Goal: Information Seeking & Learning: Learn about a topic

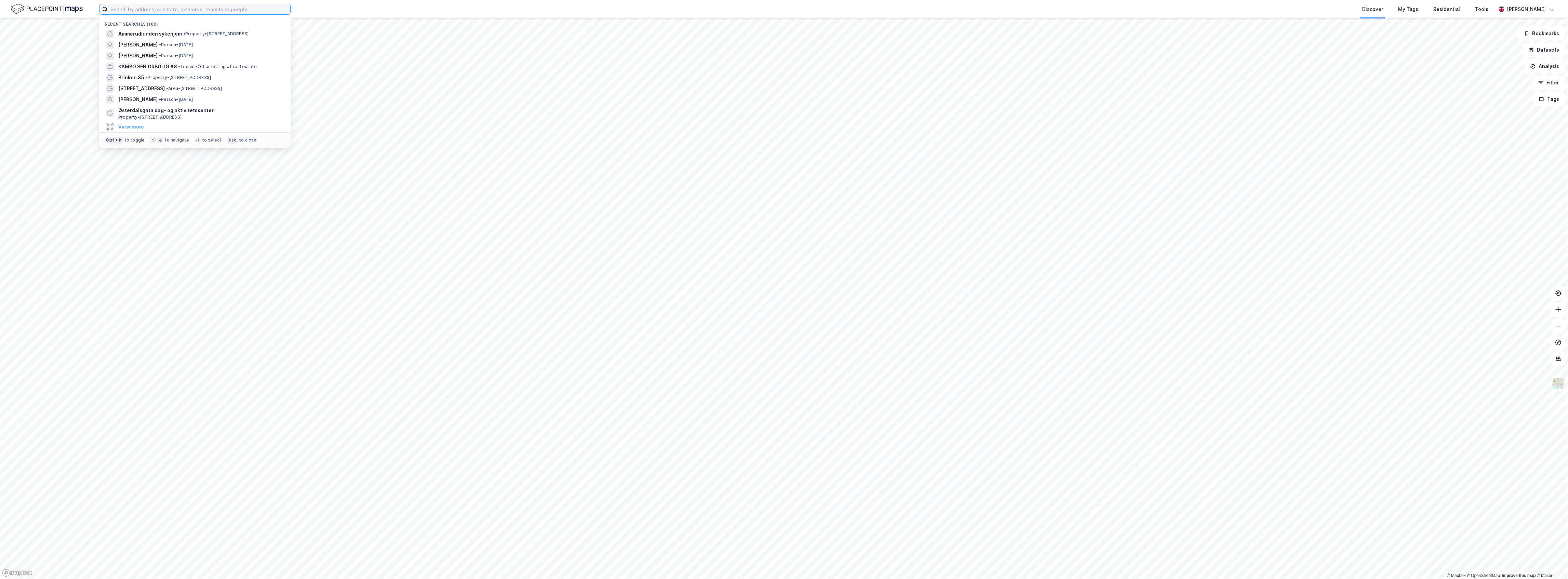
click at [157, 12] on input at bounding box center [199, 9] width 183 height 10
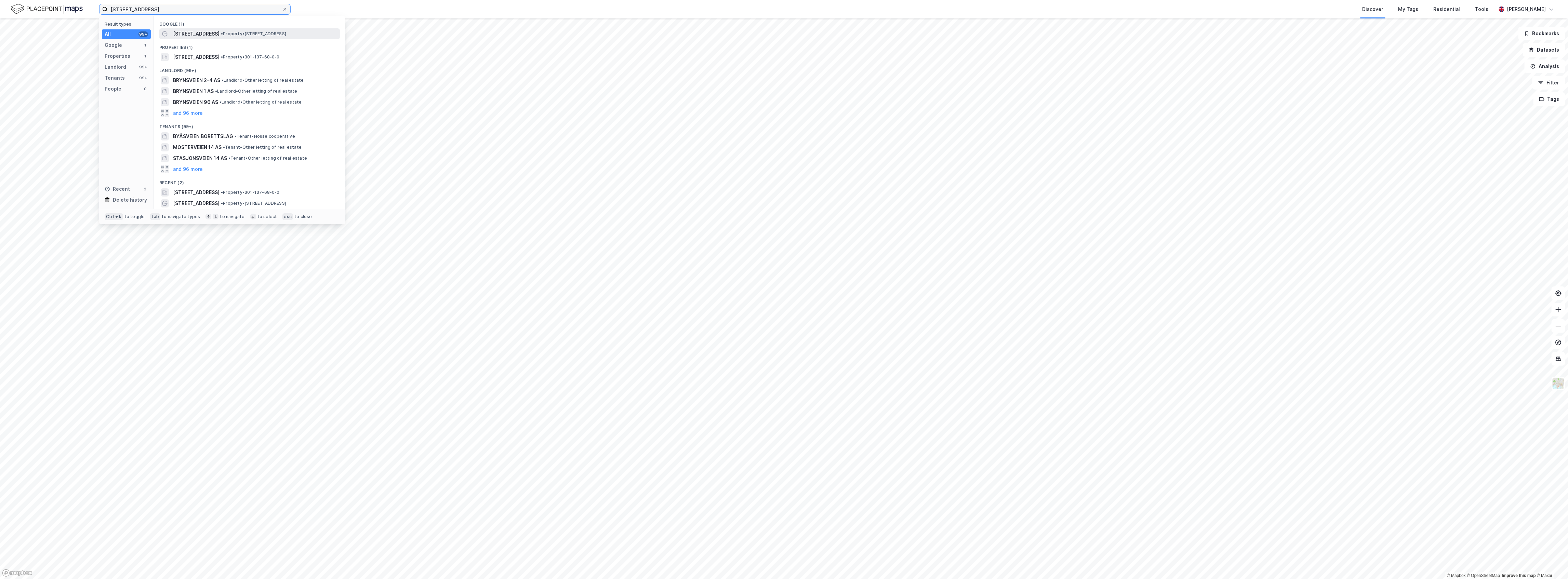
type input "[STREET_ADDRESS]"
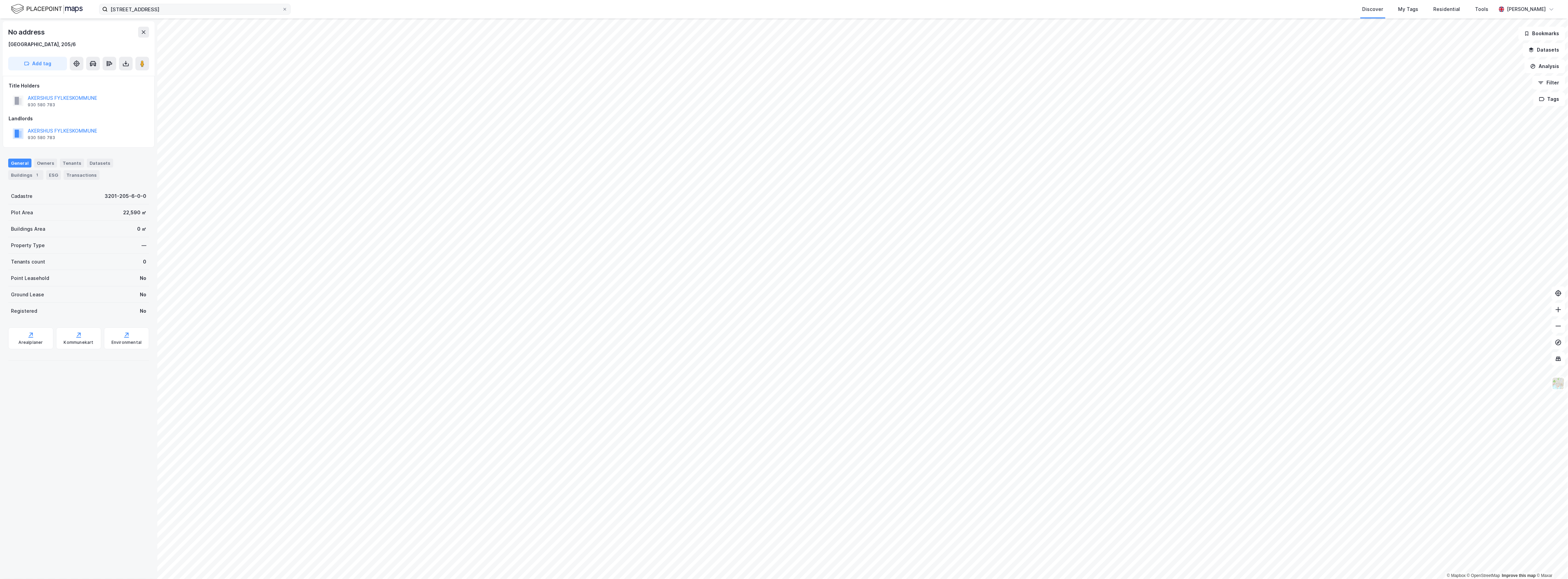
drag, startPoint x: 137, startPoint y: 16, endPoint x: 133, endPoint y: 8, distance: 8.9
click at [136, 13] on div "[STREET_ADDRESS] Discover My Tags Residential Tools [PERSON_NAME]" at bounding box center [784, 9] width 1568 height 18
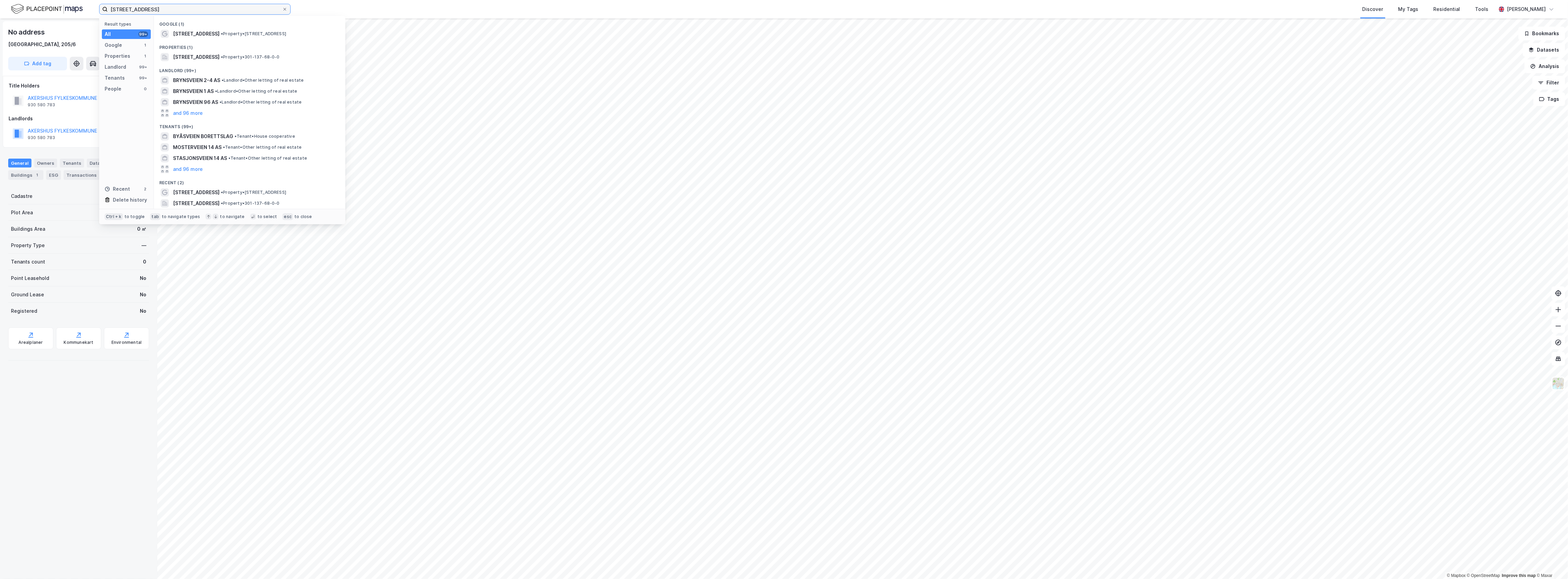
click at [133, 8] on input "[STREET_ADDRESS]" at bounding box center [195, 9] width 174 height 10
click at [188, 58] on span "[STREET_ADDRESS]" at bounding box center [196, 57] width 46 height 8
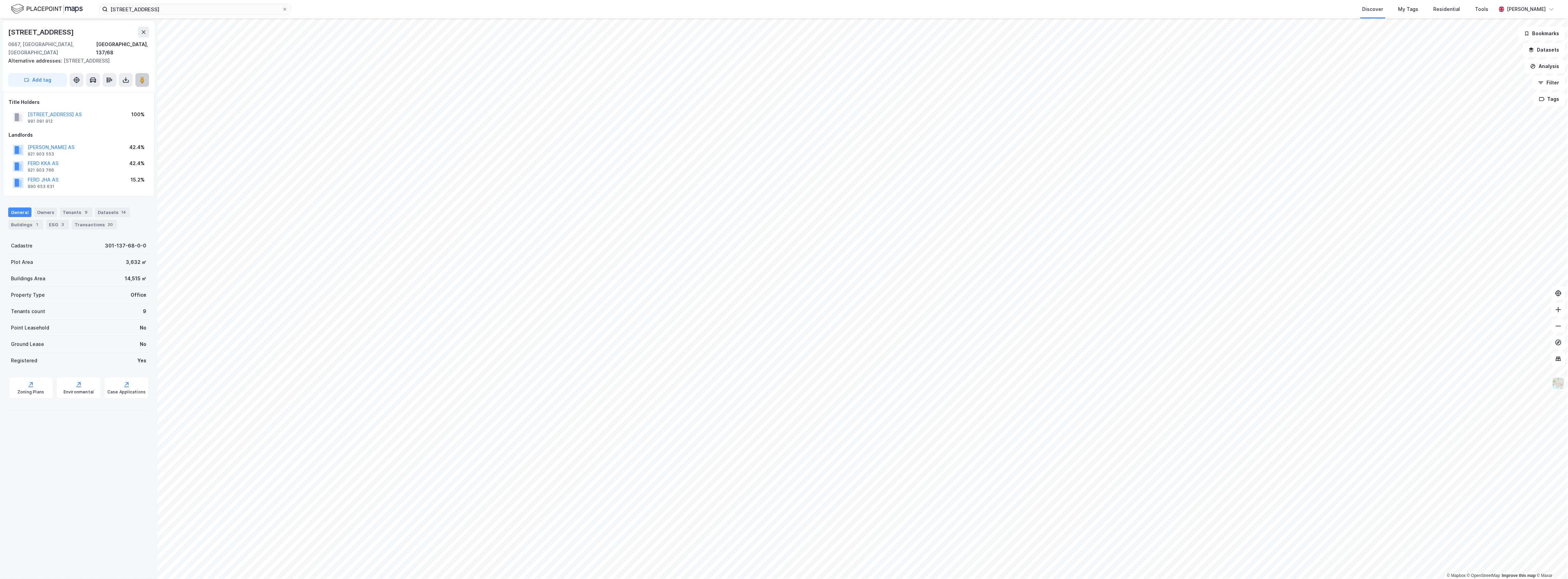
click at [139, 77] on icon at bounding box center [142, 80] width 7 height 7
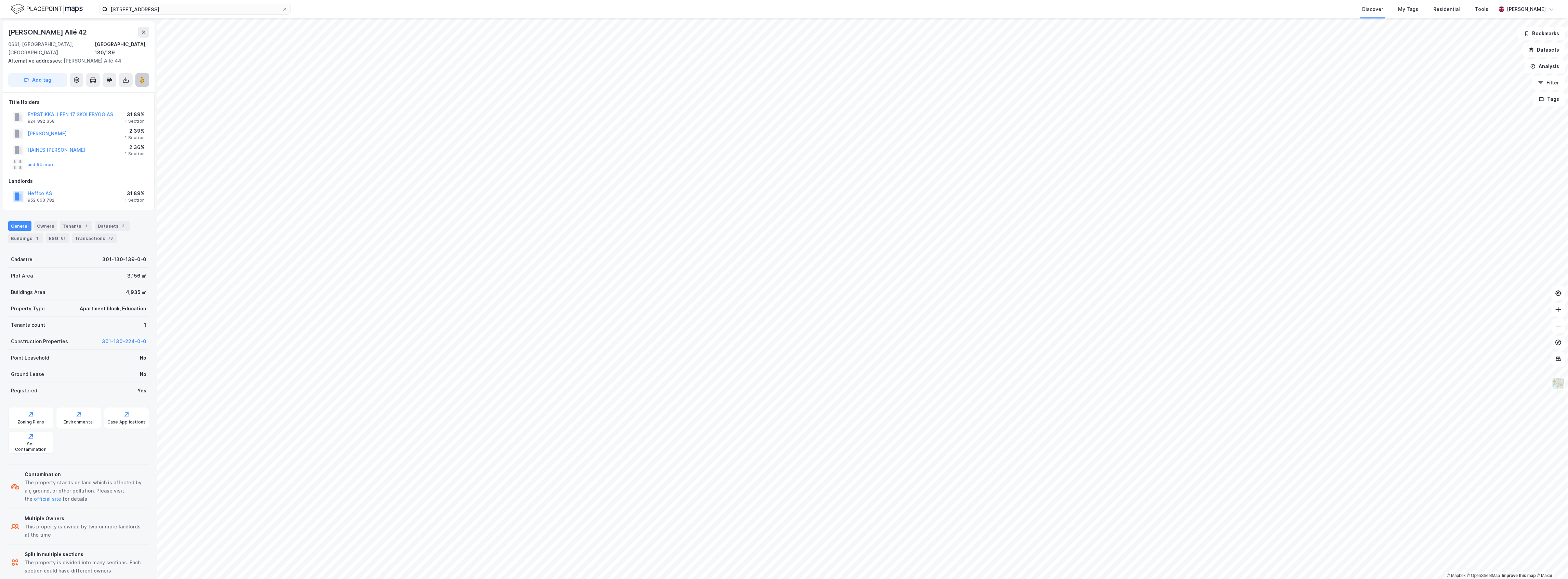
click at [140, 77] on icon at bounding box center [142, 80] width 7 height 7
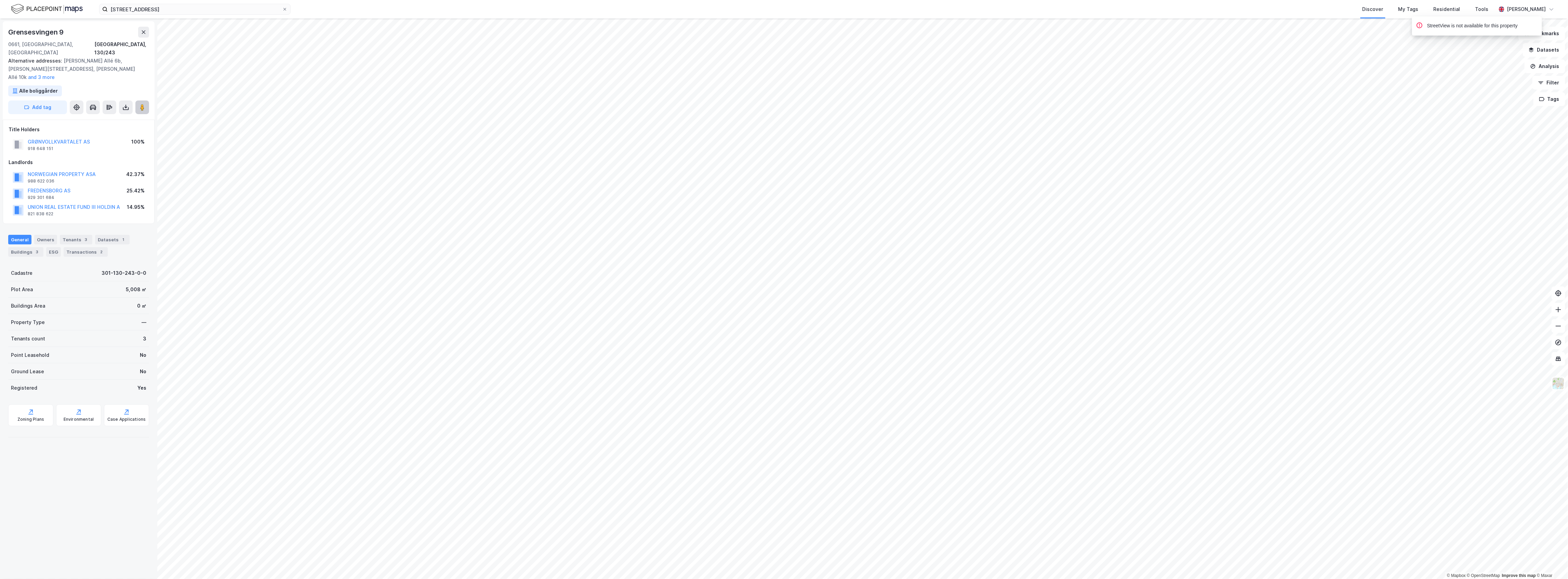
click at [145, 100] on button at bounding box center [142, 107] width 13 height 13
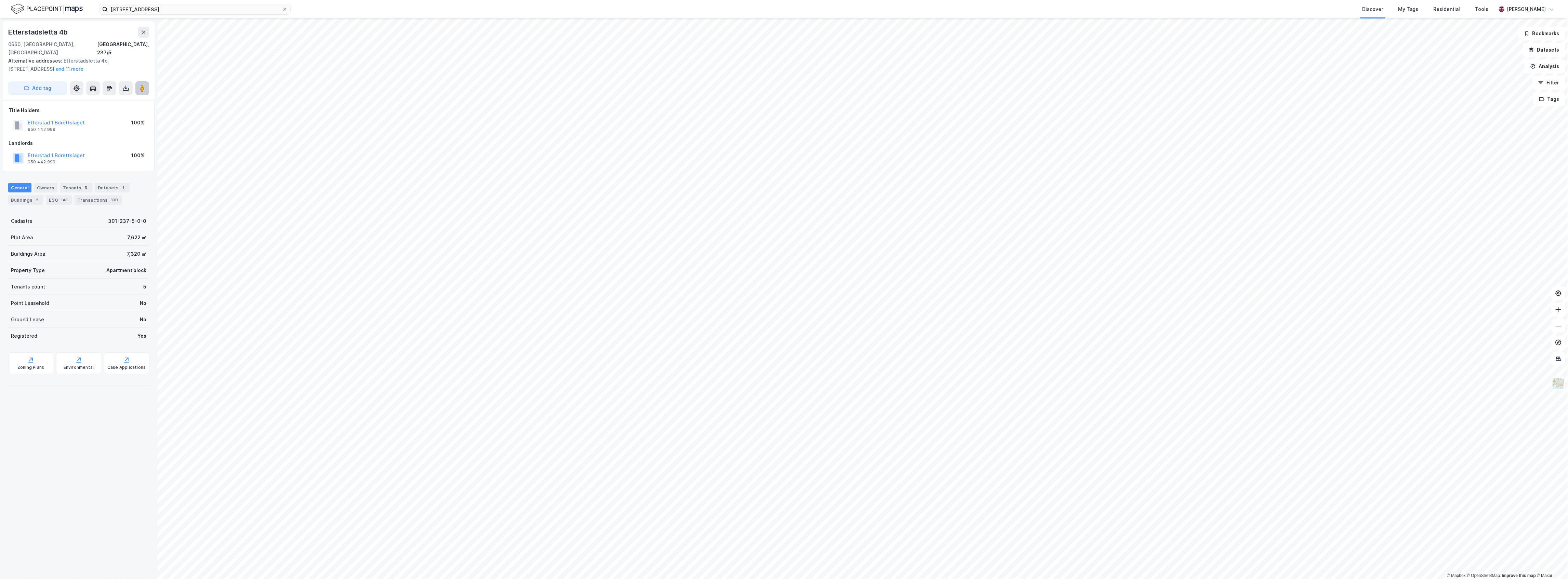
click at [144, 81] on button at bounding box center [142, 88] width 13 height 13
